Goal: Check status: Check status

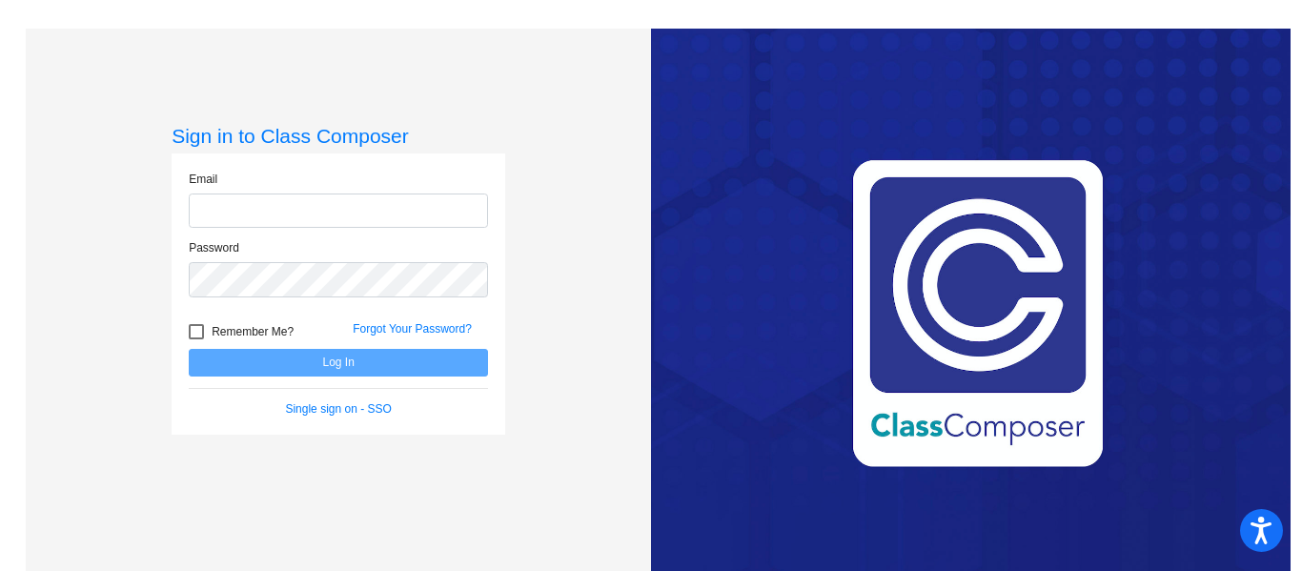
type input "[EMAIL_ADDRESS][DOMAIN_NAME]"
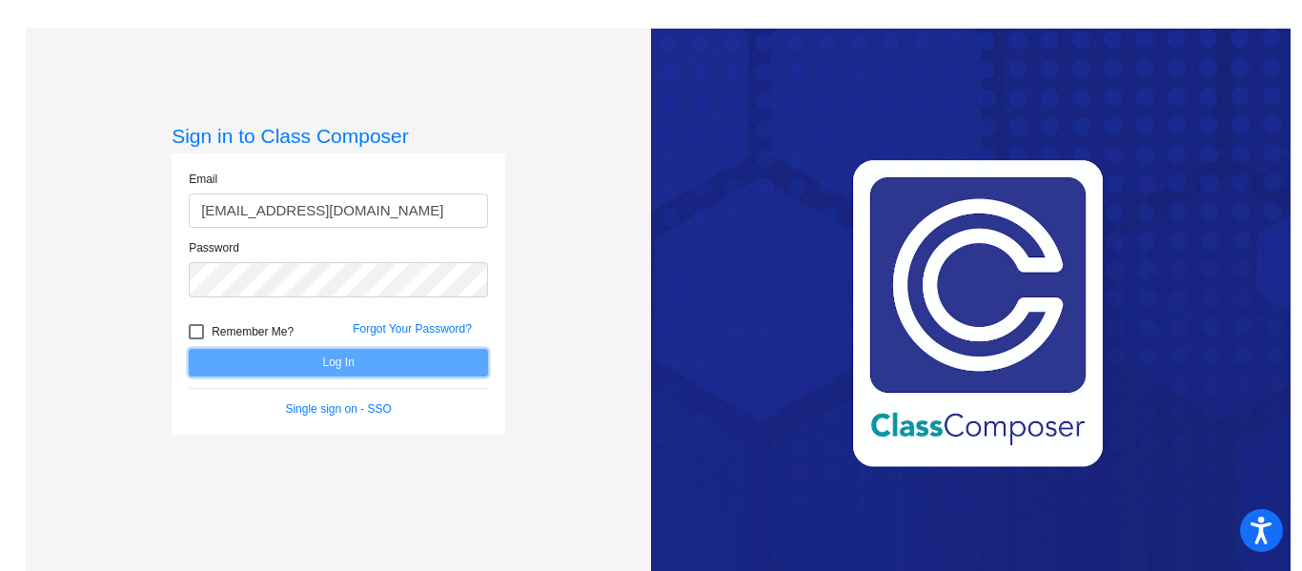
click at [332, 363] on button "Log In" at bounding box center [338, 363] width 299 height 28
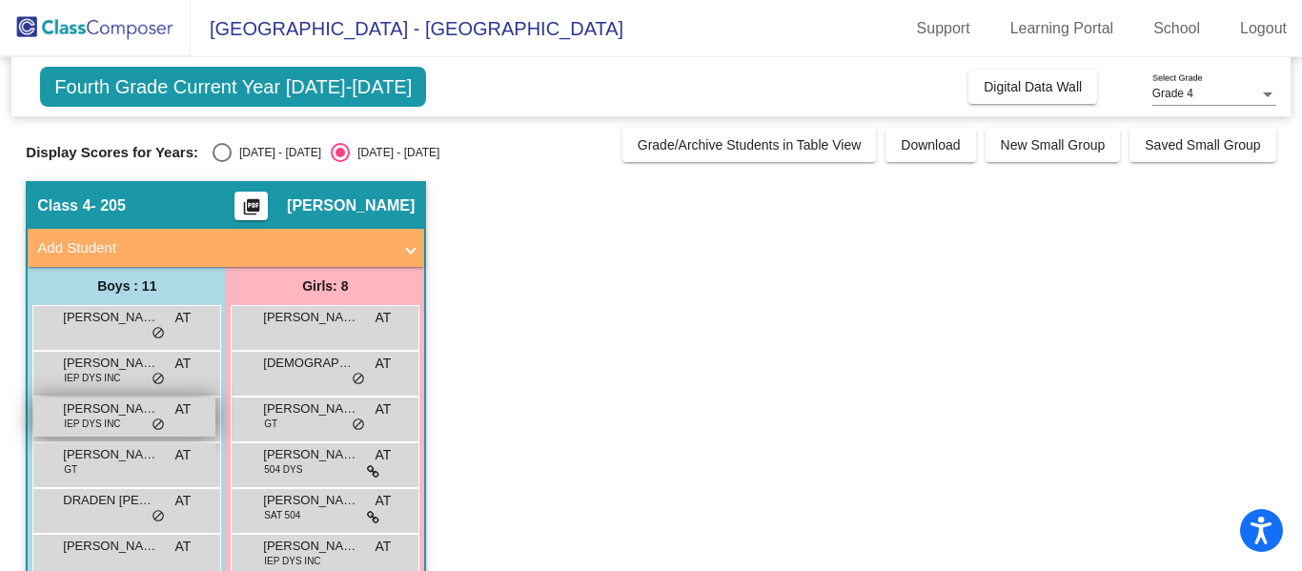
click at [140, 413] on span "[PERSON_NAME]" at bounding box center [110, 409] width 95 height 19
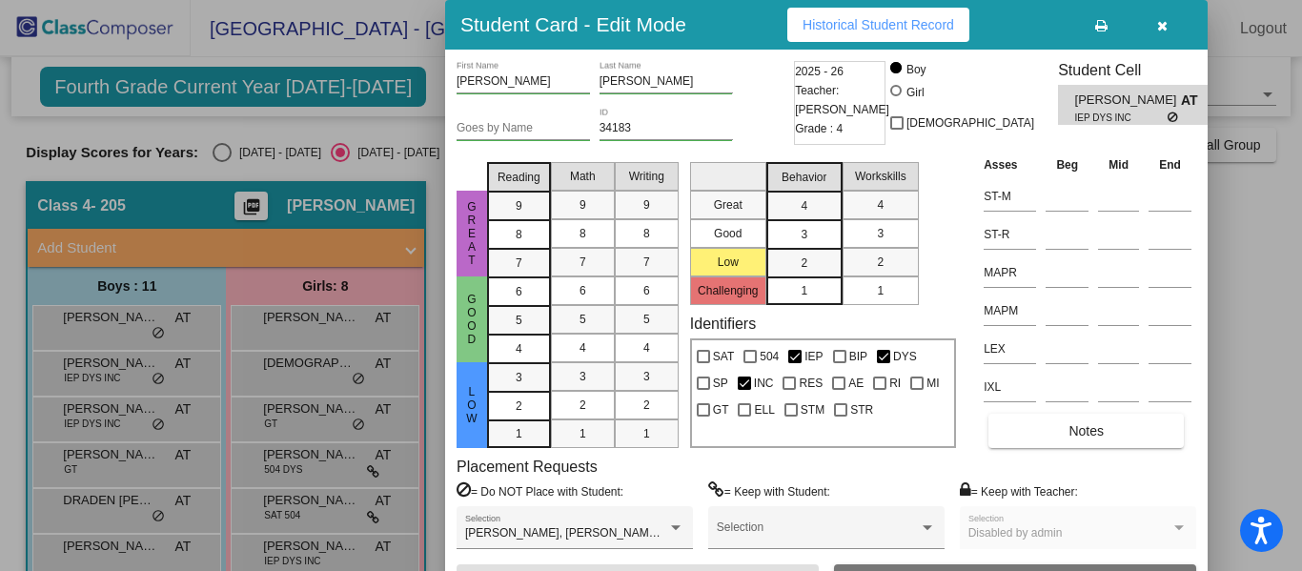
drag, startPoint x: 1298, startPoint y: 324, endPoint x: 1281, endPoint y: 390, distance: 68.0
click at [1281, 390] on div at bounding box center [651, 285] width 1302 height 571
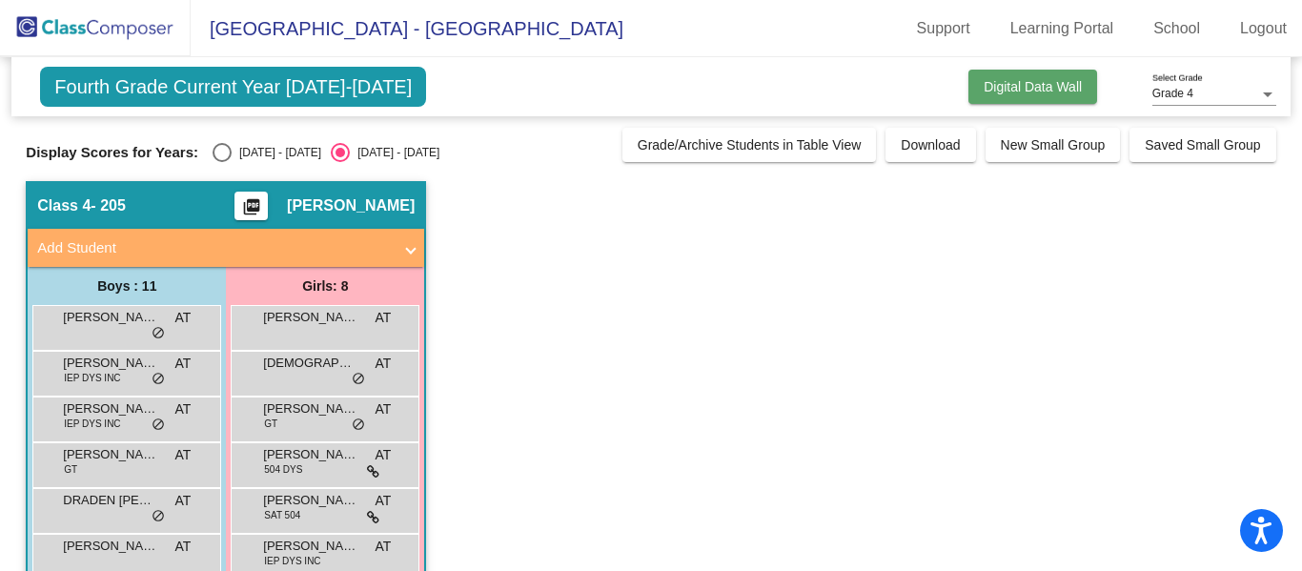
click at [1024, 85] on span "Digital Data Wall" at bounding box center [1033, 86] width 98 height 15
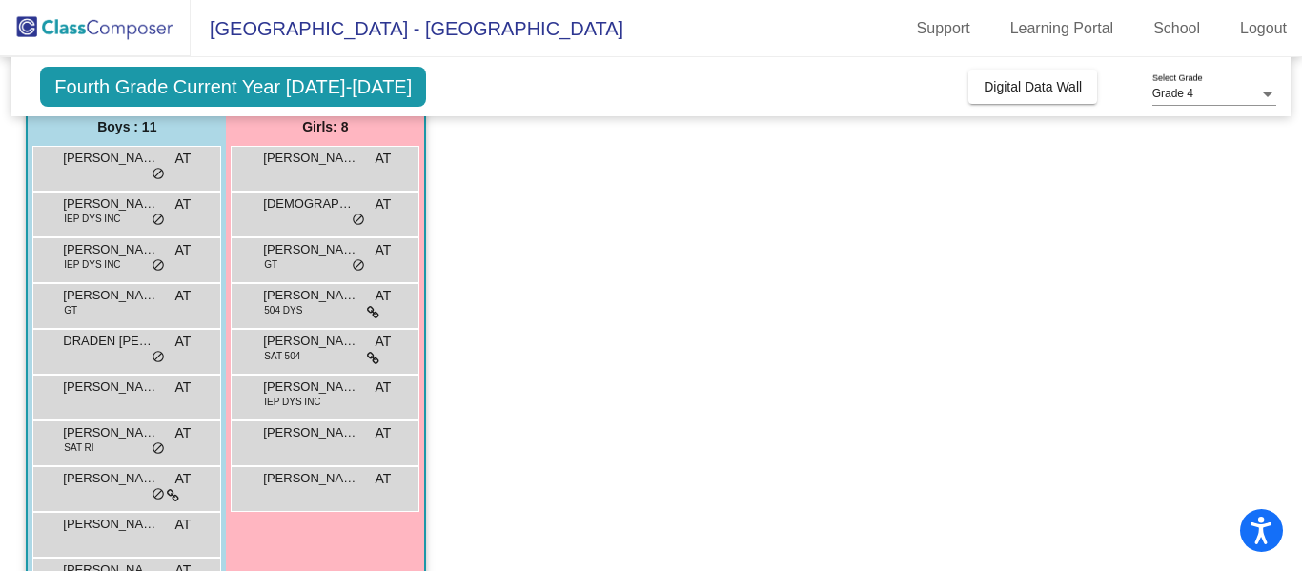
scroll to position [157, 0]
click at [97, 265] on span "IEP DYS INC" at bounding box center [92, 266] width 56 height 14
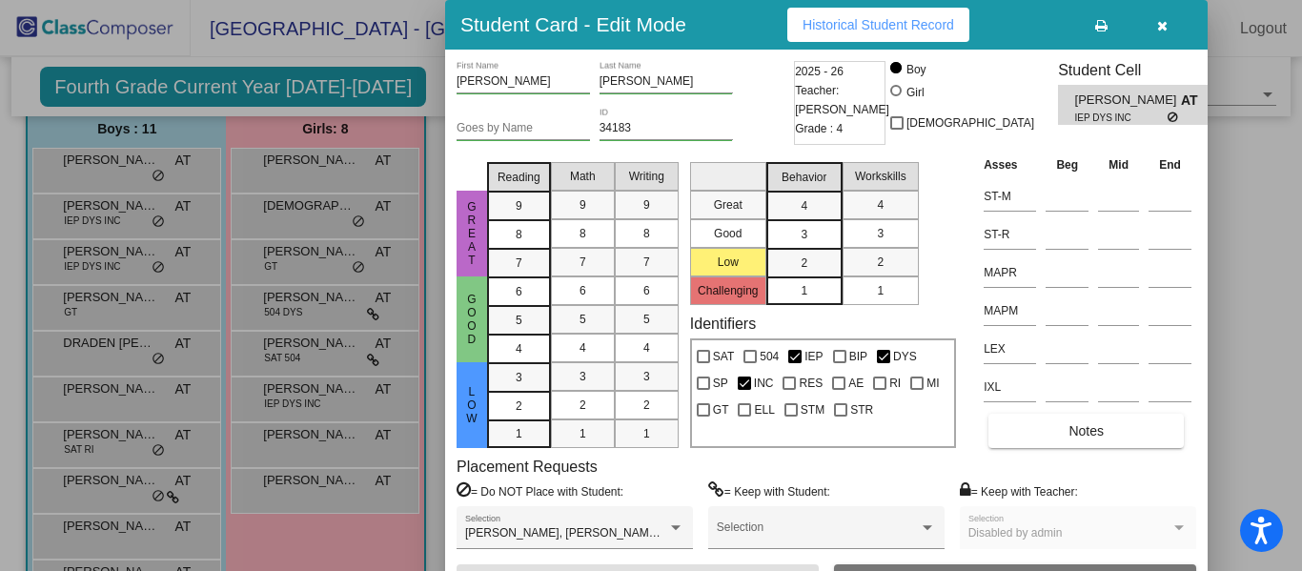
click at [1091, 111] on span "IEP DYS INC" at bounding box center [1122, 118] width 92 height 14
drag, startPoint x: 1298, startPoint y: 403, endPoint x: 1275, endPoint y: 491, distance: 90.7
click at [1275, 491] on div at bounding box center [651, 285] width 1302 height 571
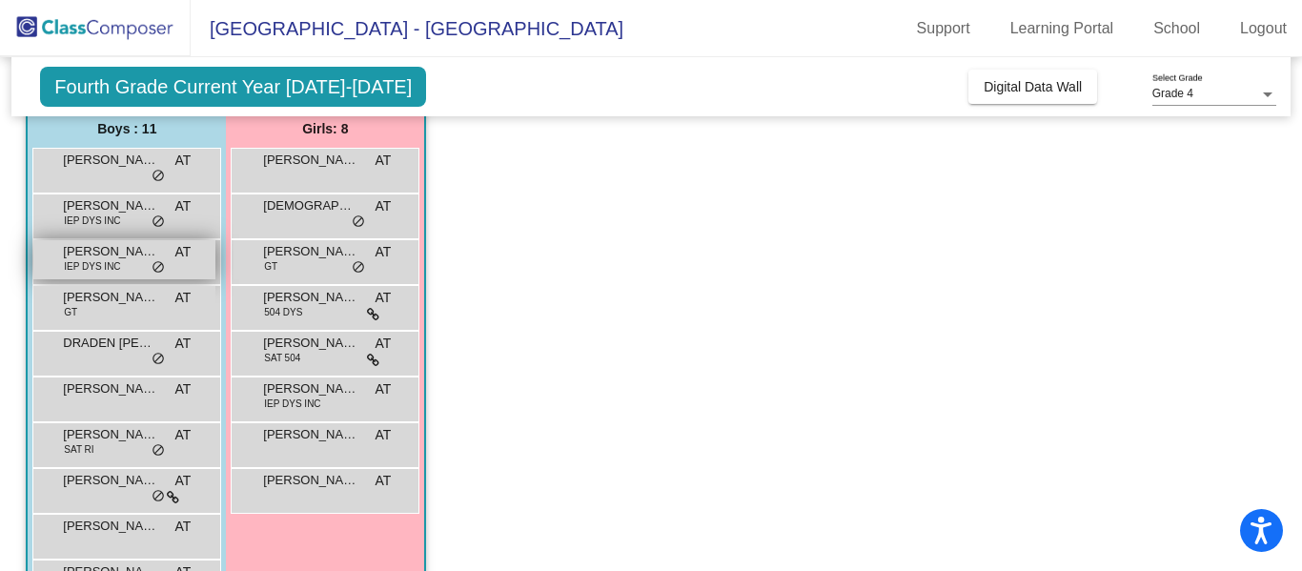
click at [101, 263] on span "IEP DYS INC" at bounding box center [92, 266] width 56 height 14
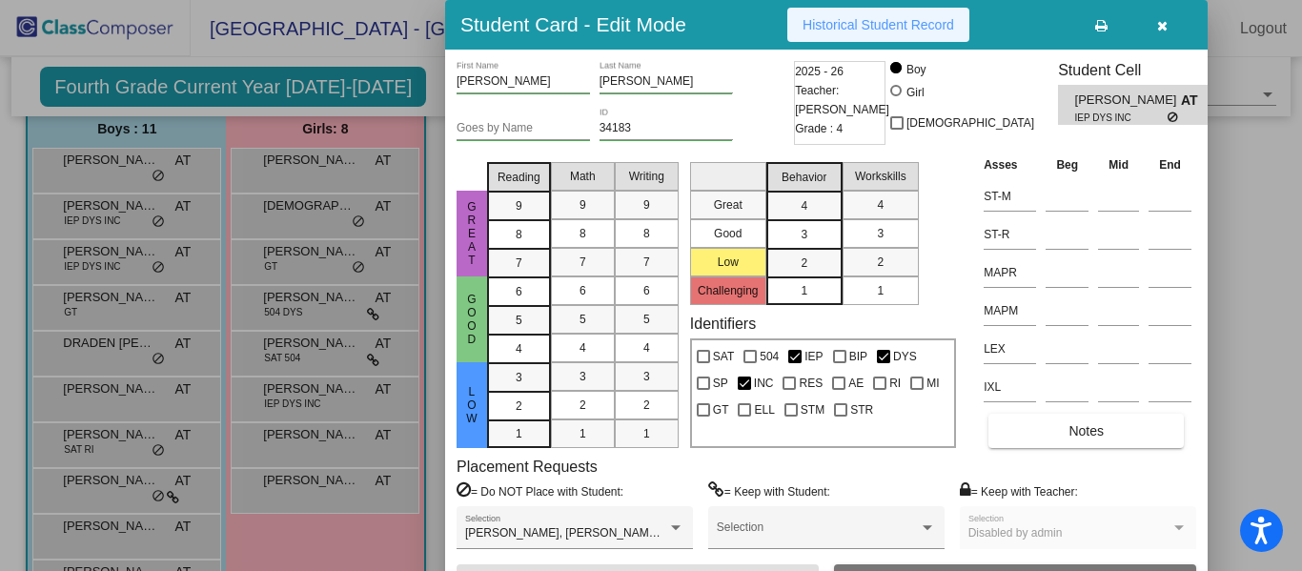
click at [850, 20] on span "Historical Student Record" at bounding box center [879, 24] width 152 height 15
